Goal: Task Accomplishment & Management: Manage account settings

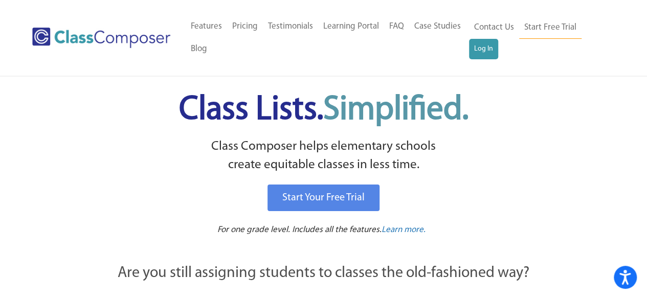
click at [480, 60] on div "Menu Home Old Features Pricing Testimonials Learning Portal FAQ Case Studies Bl…" at bounding box center [323, 38] width 583 height 76
click at [480, 54] on link "Log In" at bounding box center [483, 49] width 29 height 20
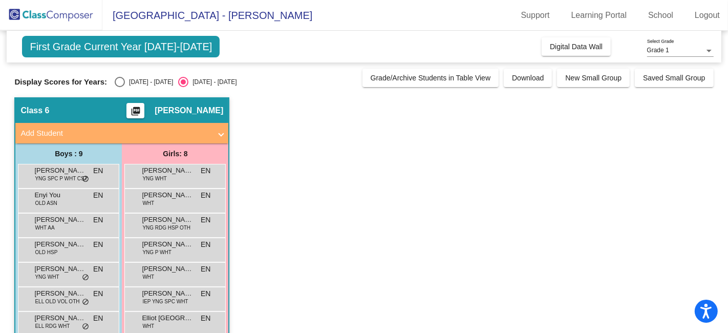
click at [115, 82] on div "Select an option" at bounding box center [120, 82] width 10 height 10
click at [119, 87] on input "[DATE] - [DATE]" at bounding box center [119, 87] width 1 height 1
radio input "true"
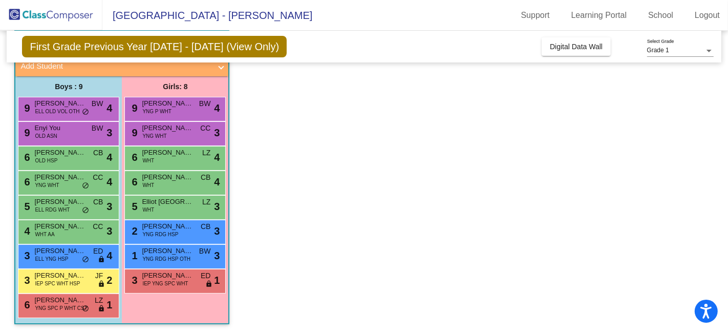
scroll to position [67, 0]
